Goal: Information Seeking & Learning: Learn about a topic

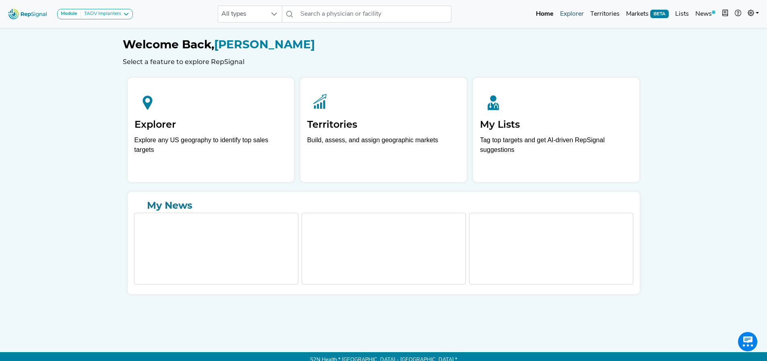
click at [580, 14] on link "Explorer" at bounding box center [572, 14] width 30 height 16
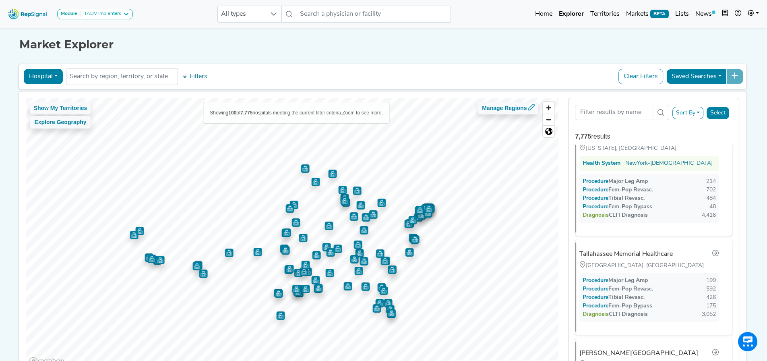
scroll to position [483, 0]
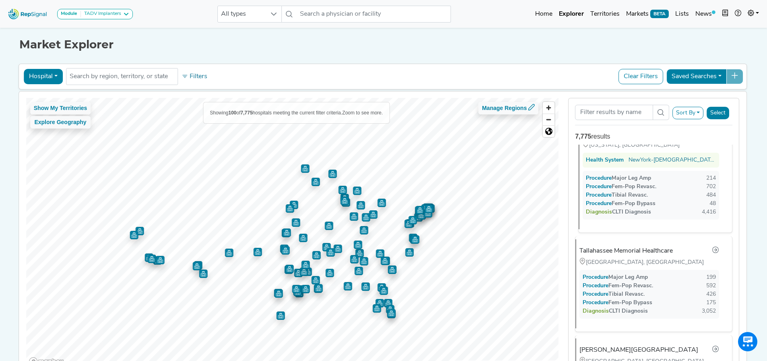
click at [621, 180] on div "Procedure Major Leg Amp" at bounding box center [618, 178] width 65 height 8
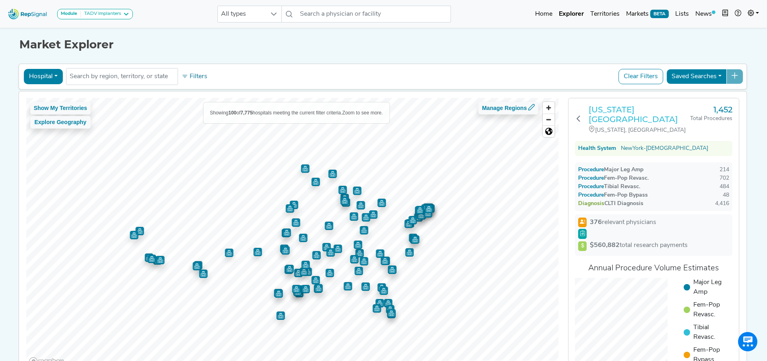
click at [619, 117] on h3 "[US_STATE][GEOGRAPHIC_DATA]" at bounding box center [639, 114] width 101 height 19
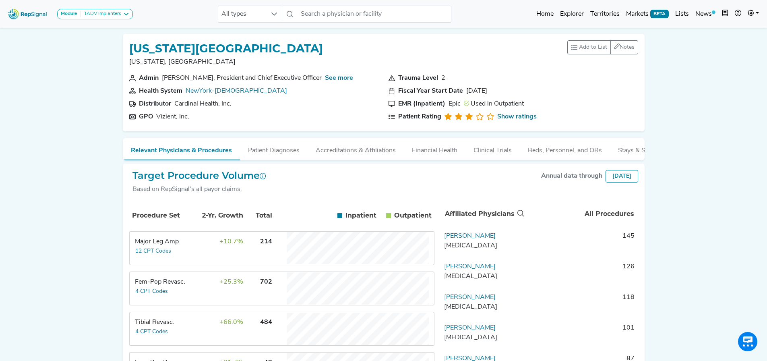
scroll to position [40, 0]
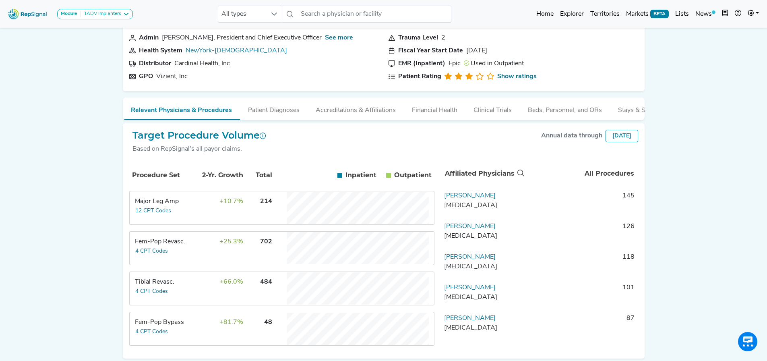
click at [221, 263] on td "+25.3%" at bounding box center [217, 248] width 52 height 32
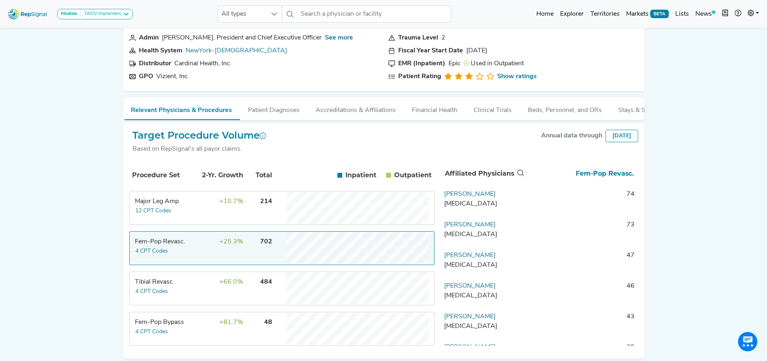
scroll to position [0, 0]
click at [186, 259] on td "Fem-Pop Revasc. 4 CPT Codes" at bounding box center [160, 248] width 60 height 32
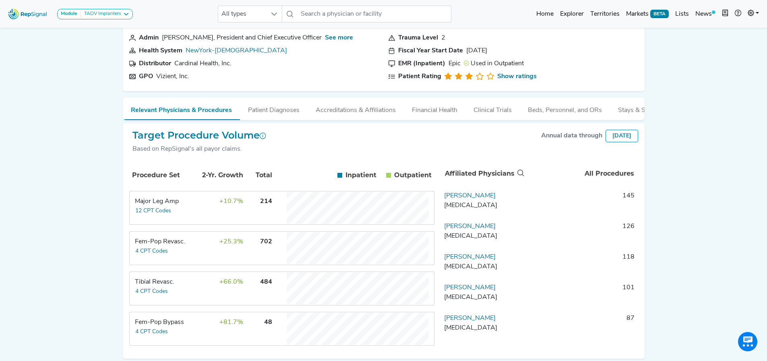
click at [193, 291] on td "+66.0%" at bounding box center [217, 288] width 52 height 32
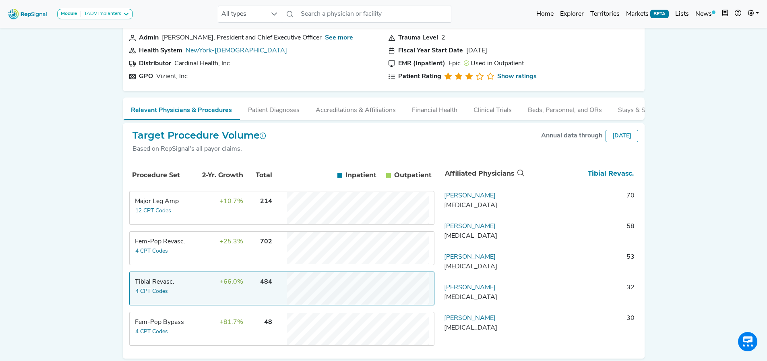
click at [193, 291] on td "+66.0%" at bounding box center [217, 288] width 52 height 32
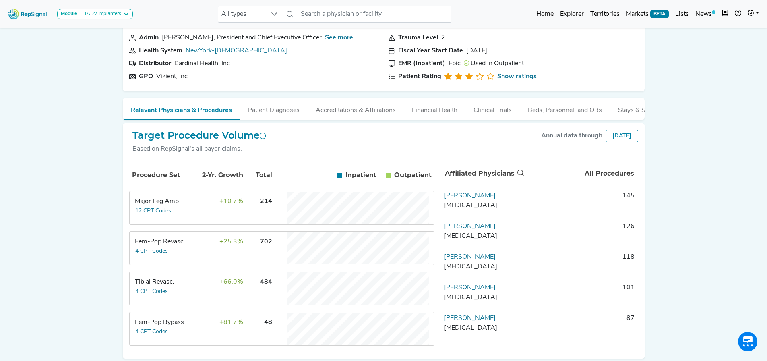
click at [209, 224] on td "+10.7%" at bounding box center [217, 208] width 52 height 32
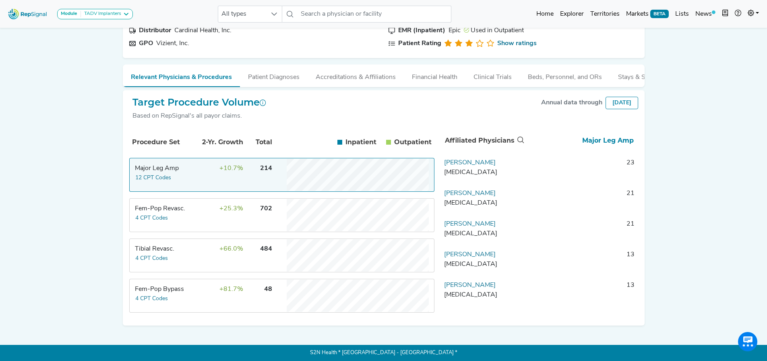
click at [181, 177] on td "Major Leg Amp 12 CPT Codes" at bounding box center [160, 175] width 60 height 32
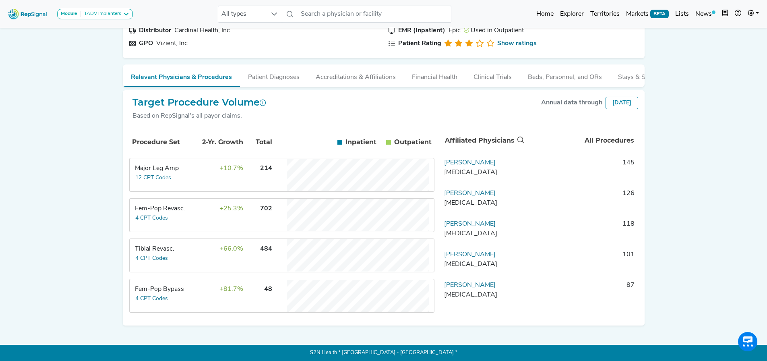
click at [201, 282] on td "+81.7%" at bounding box center [217, 295] width 52 height 32
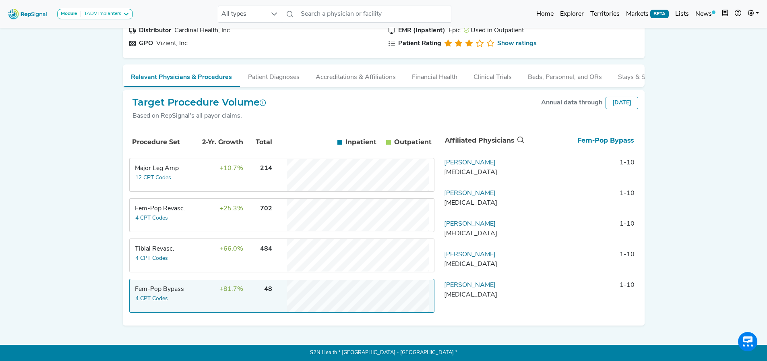
click at [202, 283] on td "+81.7%" at bounding box center [217, 295] width 52 height 32
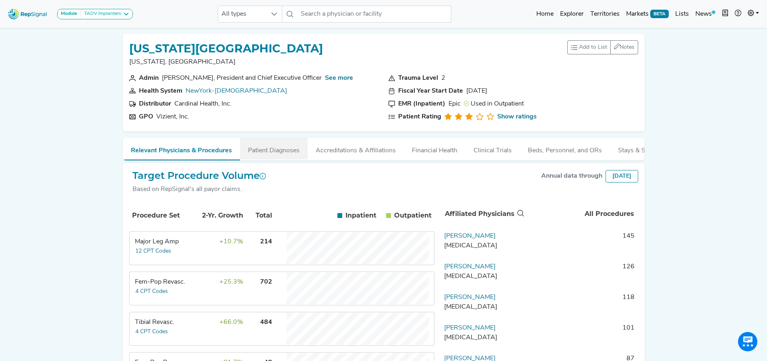
click at [287, 146] on button "Patient Diagnoses" at bounding box center [274, 149] width 68 height 22
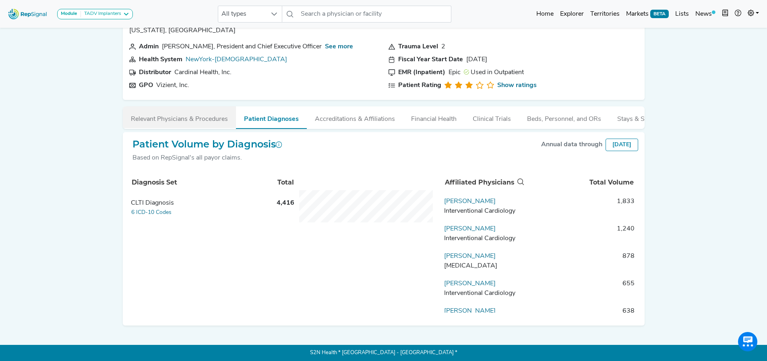
click at [185, 116] on button "Relevant Physicians & Procedures" at bounding box center [179, 117] width 113 height 22
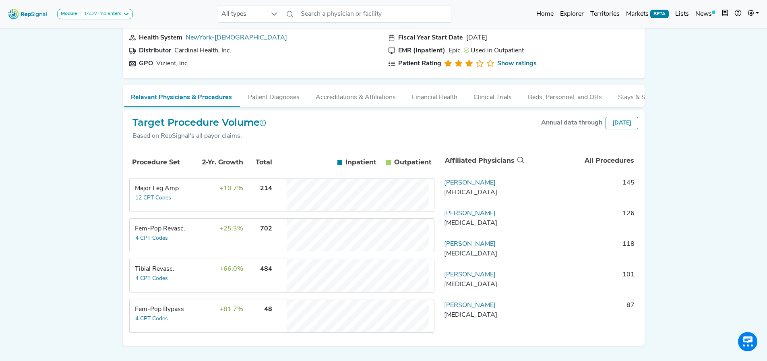
scroll to position [78, 0]
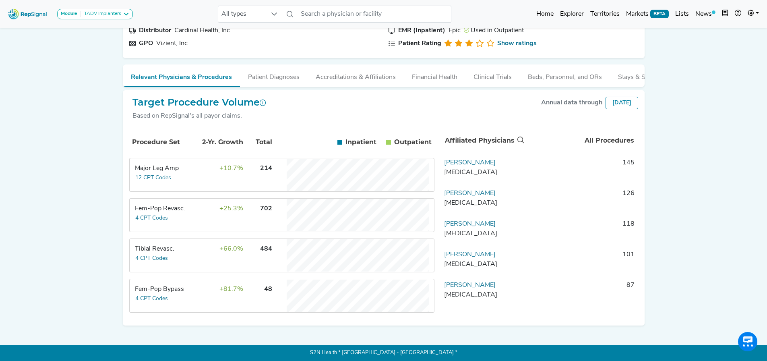
click at [187, 220] on td "Fem-Pop Revasc. 4 CPT Codes" at bounding box center [160, 215] width 60 height 32
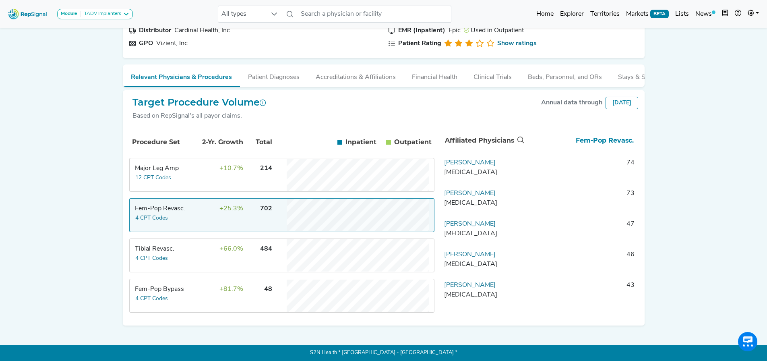
click at [187, 220] on td "Fem-Pop Revasc. 4 CPT Codes" at bounding box center [160, 215] width 60 height 32
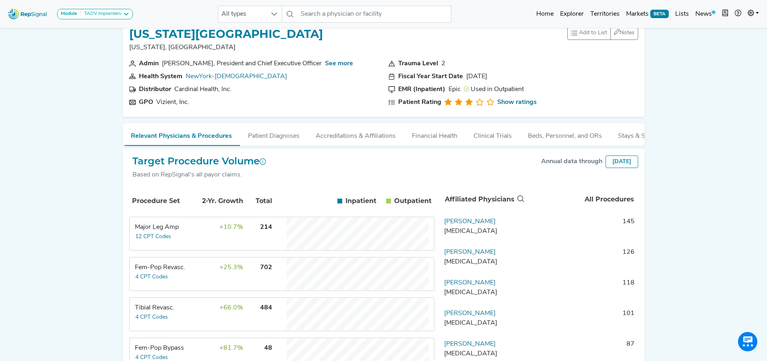
scroll to position [0, 0]
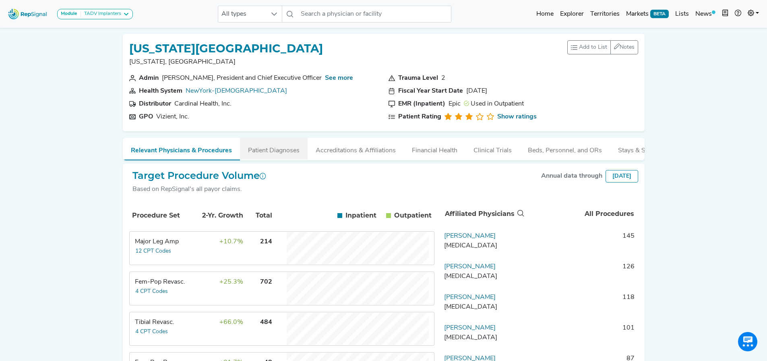
click at [298, 150] on button "Patient Diagnoses" at bounding box center [274, 149] width 68 height 22
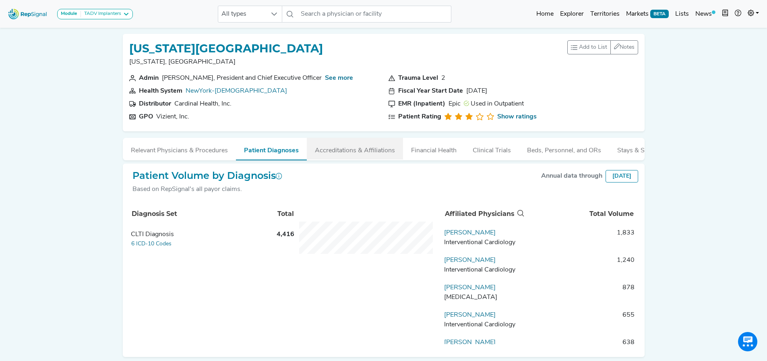
click at [341, 153] on button "Accreditations & Affiliations" at bounding box center [355, 149] width 96 height 22
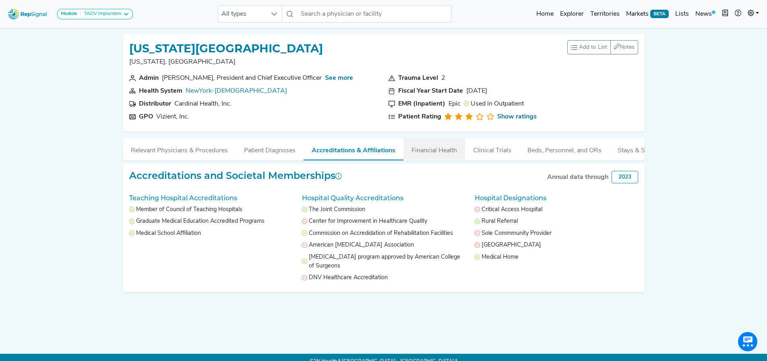
click at [440, 151] on button "Financial Health" at bounding box center [434, 149] width 62 height 22
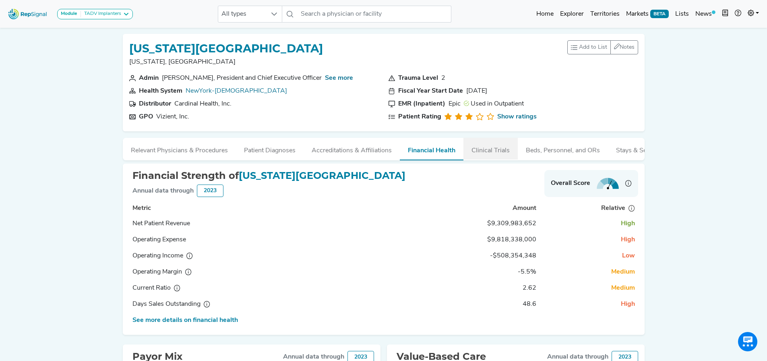
click at [483, 153] on button "Clinical Trials" at bounding box center [490, 149] width 54 height 22
